Goal: Check status: Check status

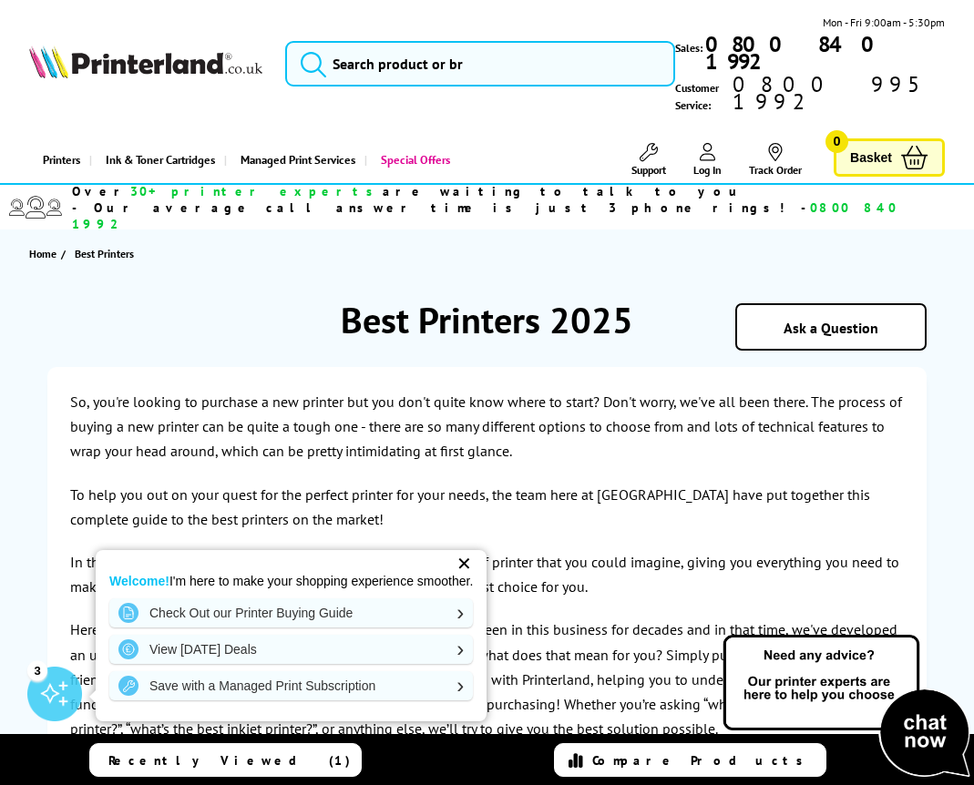
click at [475, 566] on div "✕" at bounding box center [464, 564] width 26 height 26
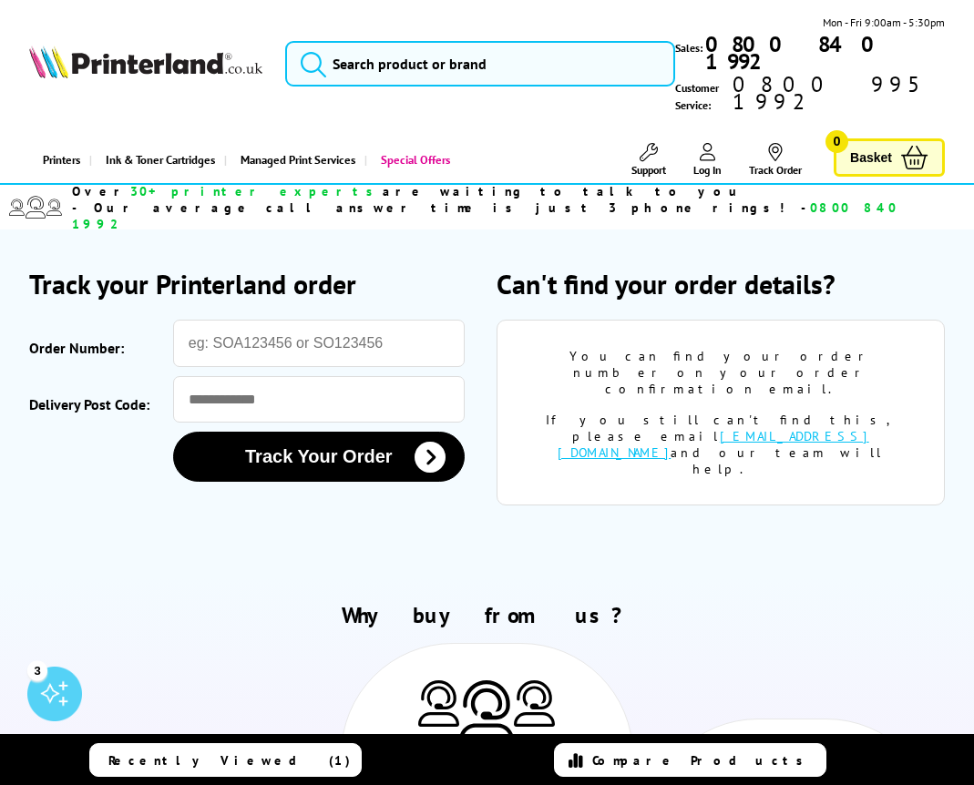
click at [784, 143] on link "Track Order" at bounding box center [775, 160] width 53 height 34
click at [834, 412] on div "If you still can't find this, please email [EMAIL_ADDRESS][DOMAIN_NAME] and our…" at bounding box center [721, 445] width 392 height 66
click at [678, 428] on link "[EMAIL_ADDRESS][DOMAIN_NAME]" at bounding box center [712, 444] width 311 height 33
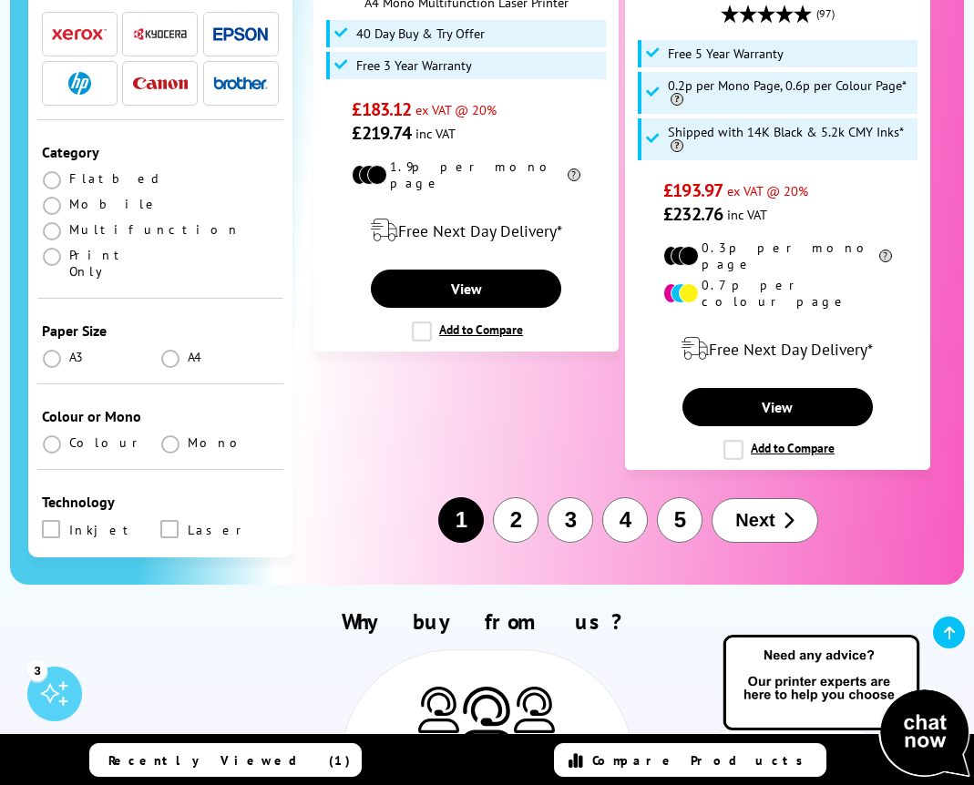
scroll to position [4549, 0]
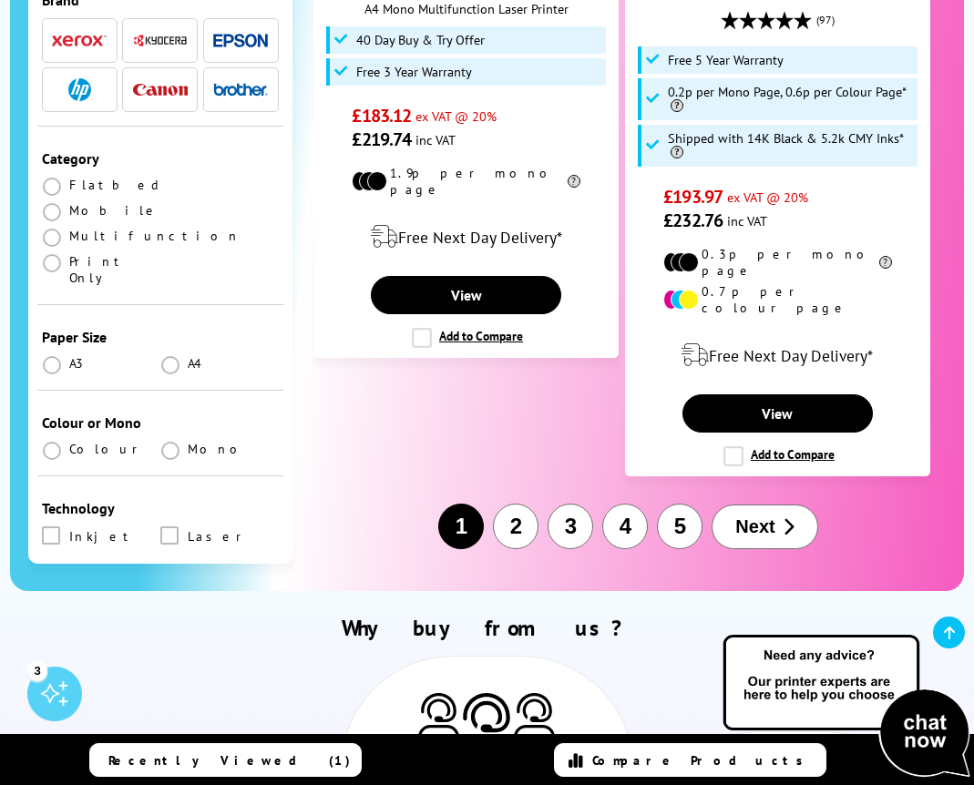
click at [794, 505] on button "Next" at bounding box center [764, 527] width 106 height 45
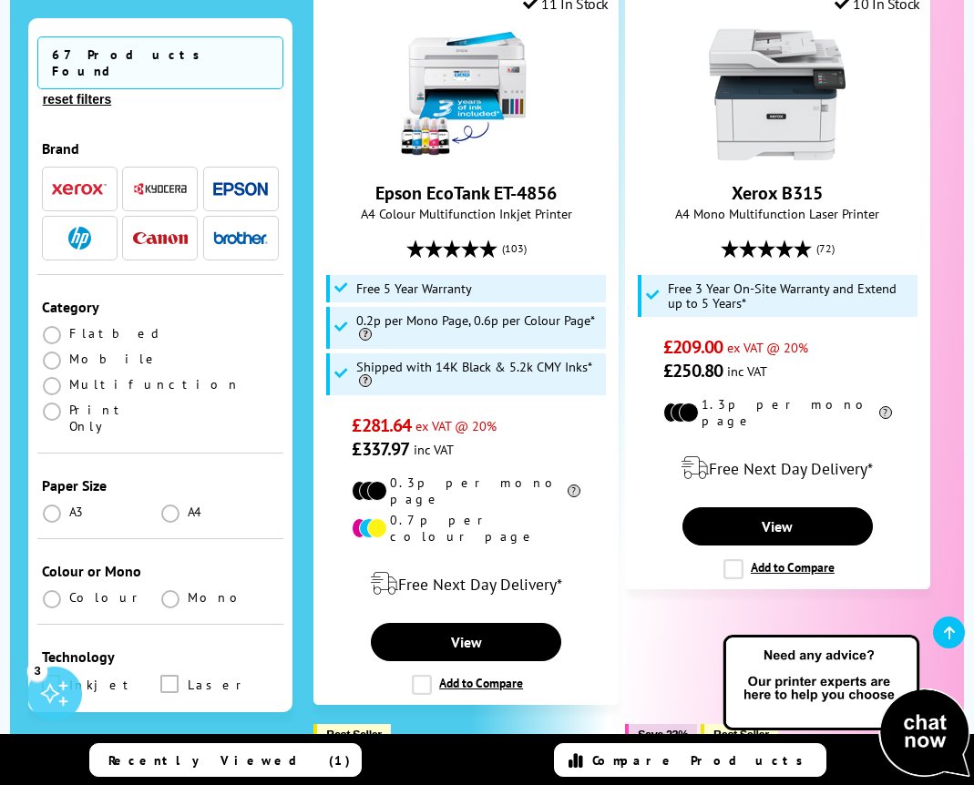
scroll to position [559, 0]
